Goal: Transaction & Acquisition: Purchase product/service

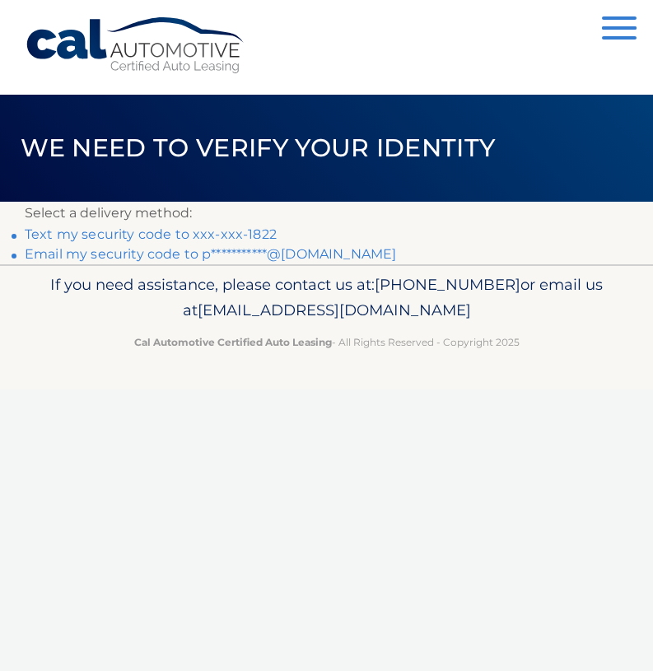
click at [157, 233] on link "Text my security code to xxx-xxx-1822" at bounding box center [151, 234] width 252 height 16
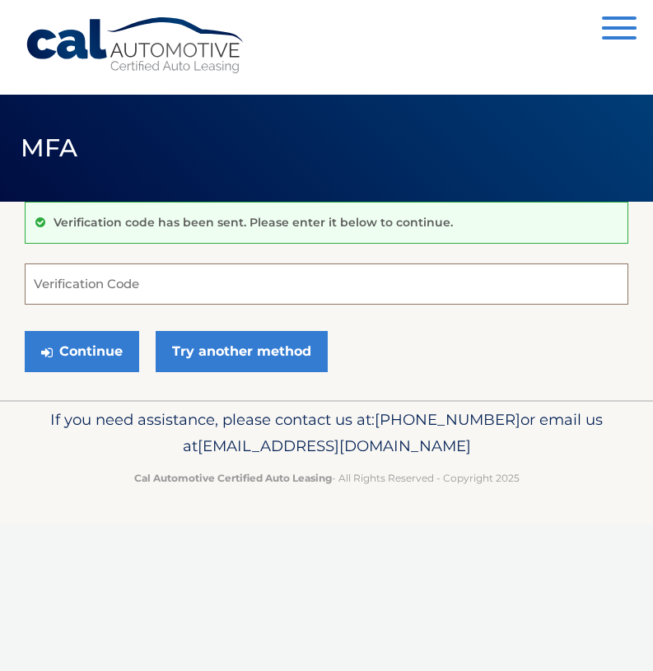
click at [80, 277] on input "Verification Code" at bounding box center [327, 284] width 604 height 41
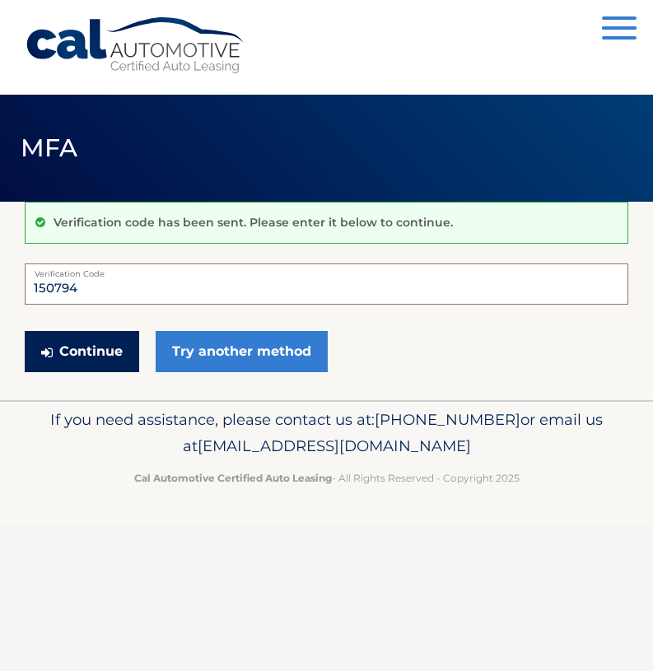
type input "150794"
click at [120, 345] on button "Continue" at bounding box center [82, 351] width 114 height 41
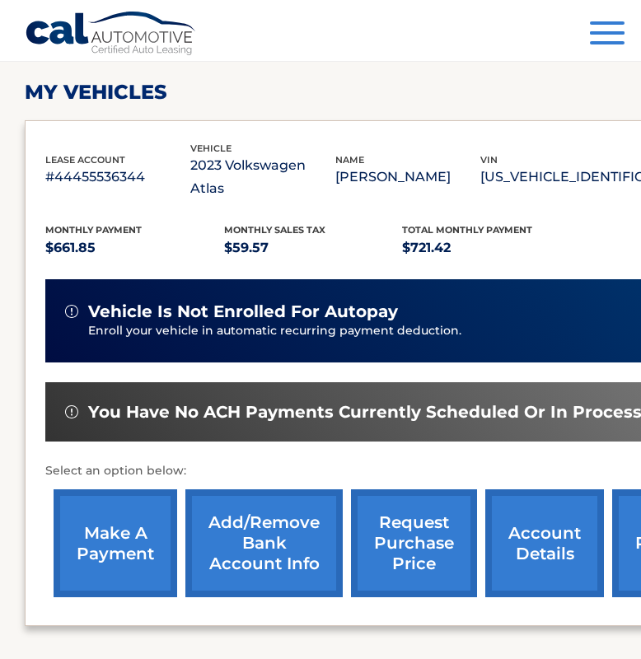
scroll to position [247, 0]
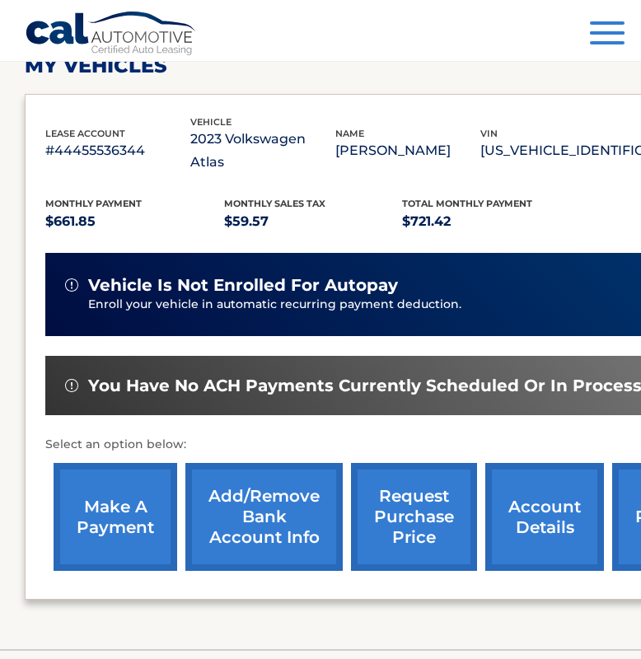
click at [142, 483] on link "make a payment" at bounding box center [116, 517] width 124 height 108
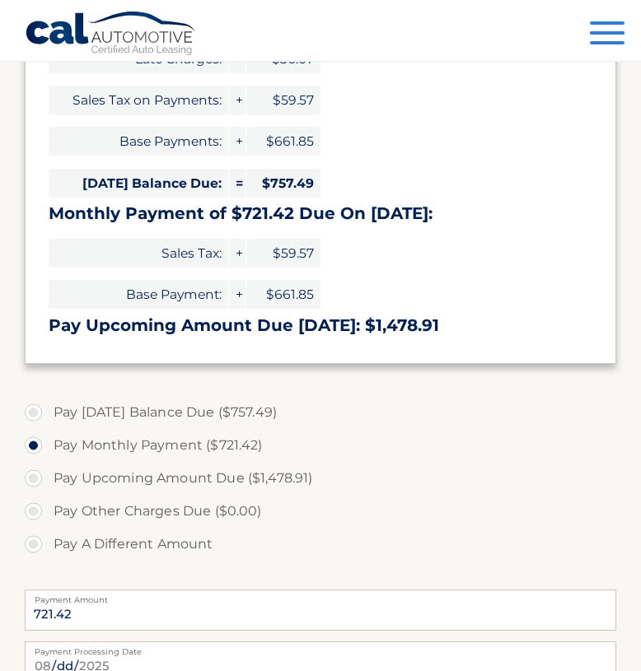
scroll to position [329, 0]
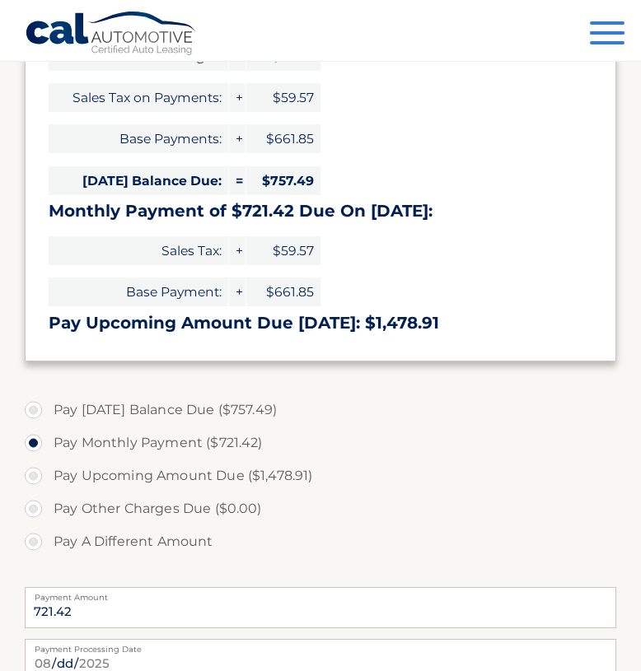
click at [35, 413] on label "Pay [DATE] Balance Due ($757.49)" at bounding box center [320, 410] width 591 height 33
click at [35, 413] on input "Pay [DATE] Balance Due ($757.49)" at bounding box center [39, 407] width 16 height 26
radio input "true"
type input "757.49"
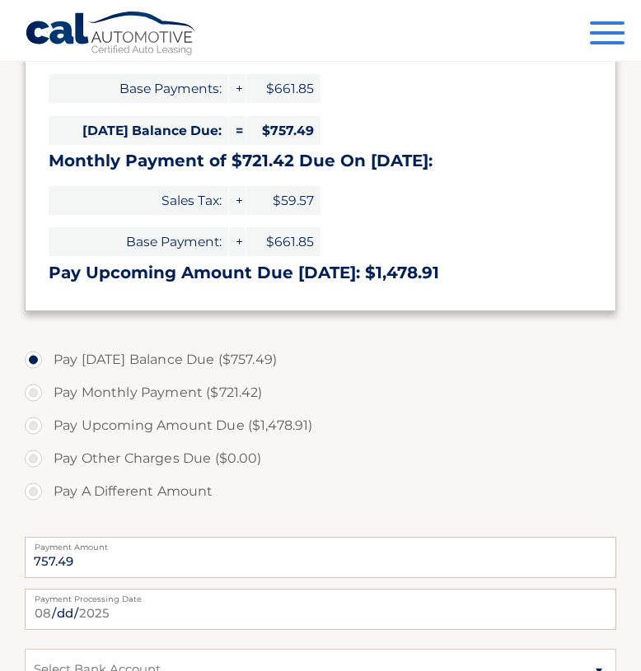
scroll to position [494, 0]
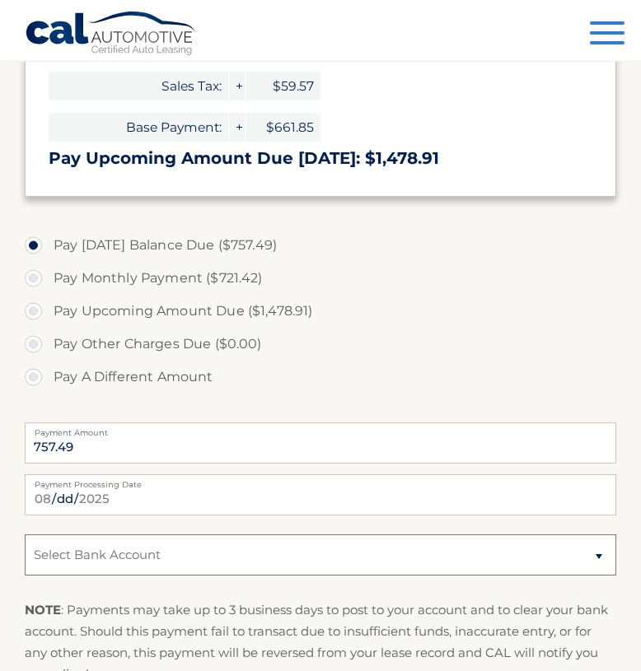
click at [603, 553] on select "Select Bank Account Checking SANTANDER *****6510 Checking TD BANK, NA *****0773" at bounding box center [320, 554] width 591 height 41
select select "M2ZhOWFhNGQtMWQzMy00NjRmLTg4YTQtNmE1NDMwMjM0ZTZl"
click at [25, 534] on select "Select Bank Account Checking SANTANDER *****6510 Checking TD BANK, NA *****0773" at bounding box center [320, 554] width 591 height 41
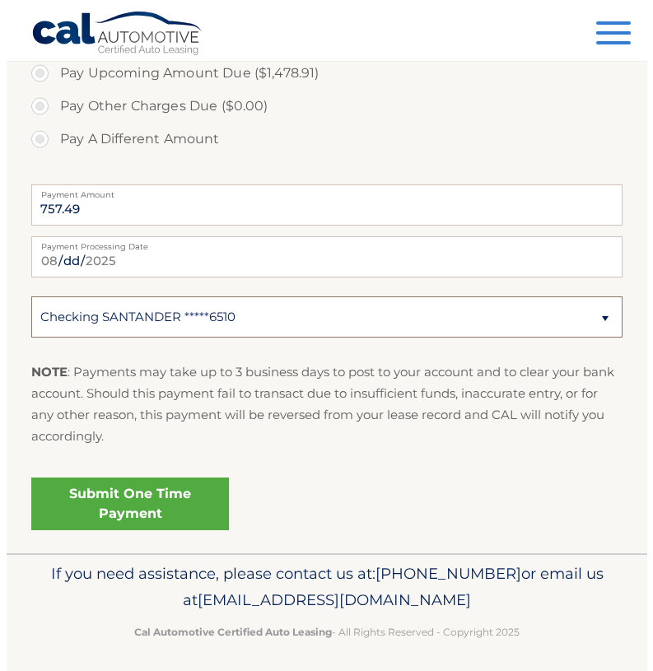
scroll to position [740, 0]
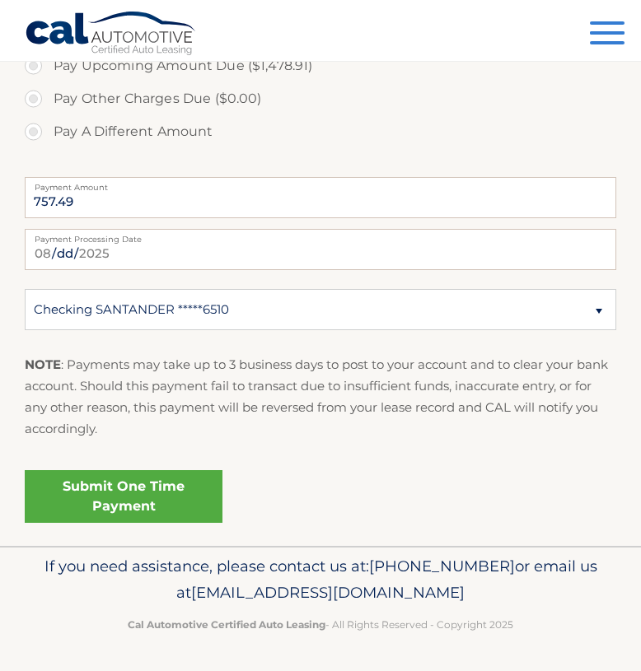
click at [129, 496] on link "Submit One Time Payment" at bounding box center [124, 496] width 198 height 53
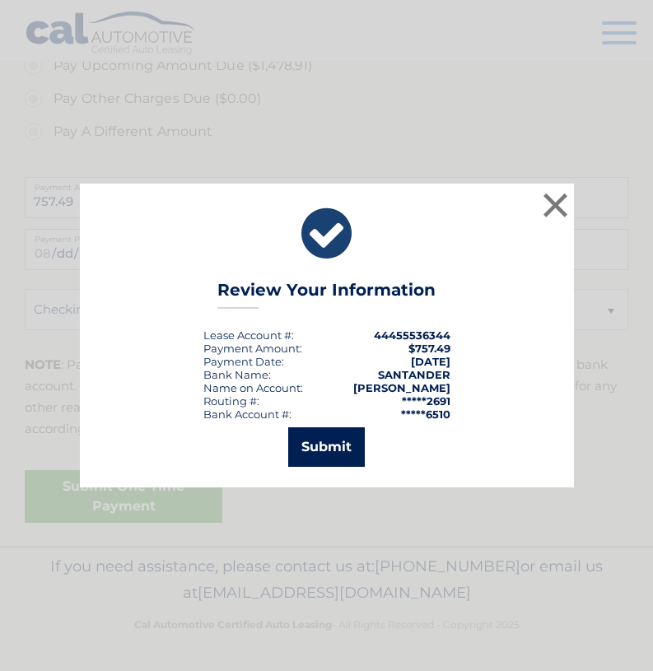
click at [329, 453] on button "Submit" at bounding box center [326, 447] width 77 height 40
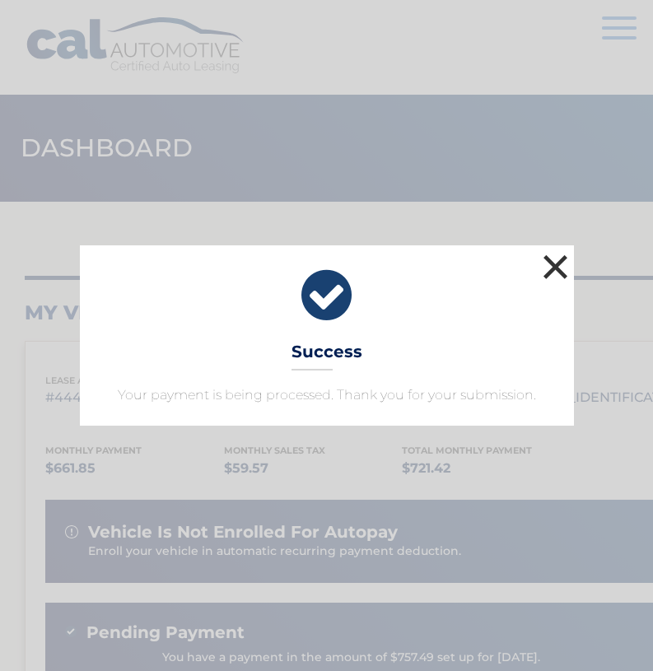
click at [563, 266] on button "×" at bounding box center [555, 266] width 33 height 33
